Goal: Navigation & Orientation: Find specific page/section

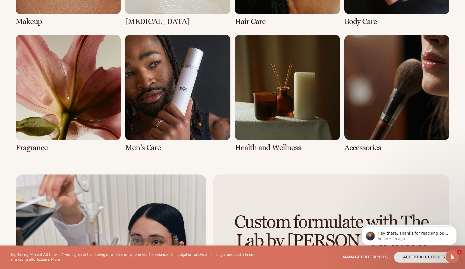
click at [163, 94] on link "6 / 8" at bounding box center [177, 93] width 105 height 117
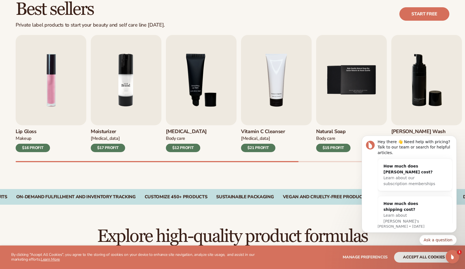
click at [140, 86] on img "2 / 9" at bounding box center [126, 80] width 71 height 90
click at [116, 79] on img "2 / 9" at bounding box center [126, 80] width 71 height 90
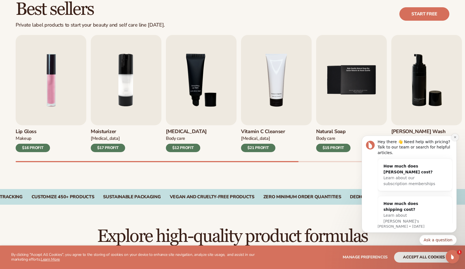
click at [454, 137] on icon "Dismiss notification" at bounding box center [455, 136] width 3 height 3
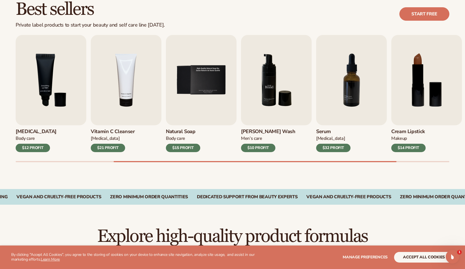
click at [254, 110] on img "6 / 9" at bounding box center [276, 80] width 71 height 90
click at [211, 103] on img "5 / 9" at bounding box center [201, 80] width 71 height 90
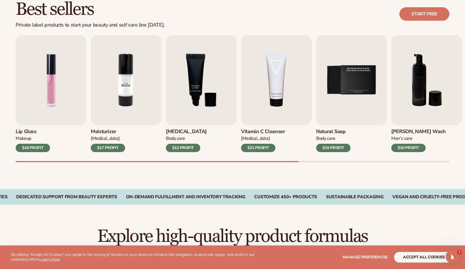
click at [120, 64] on img "2 / 9" at bounding box center [126, 80] width 71 height 90
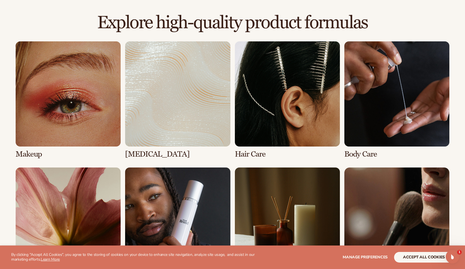
scroll to position [406, 0]
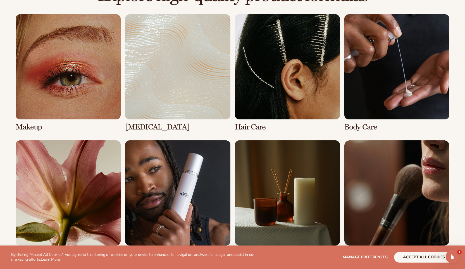
click at [177, 98] on link "2 / 8" at bounding box center [177, 72] width 105 height 117
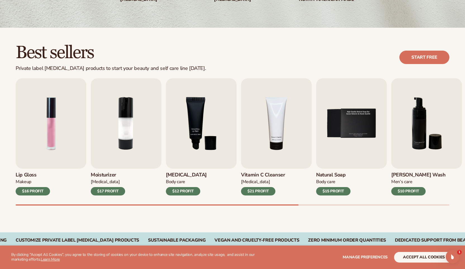
scroll to position [126, 0]
